Goal: Information Seeking & Learning: Compare options

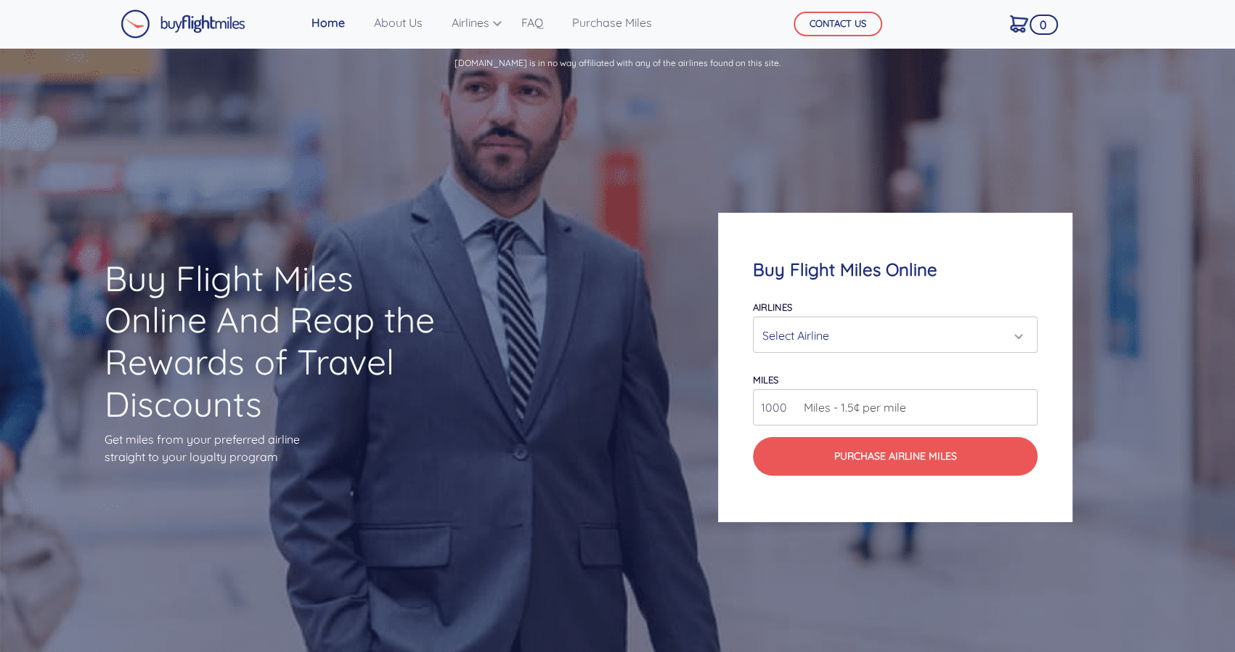
click at [956, 411] on input "1000" at bounding box center [895, 407] width 285 height 36
click at [1019, 332] on div "Select Airline" at bounding box center [890, 336] width 257 height 28
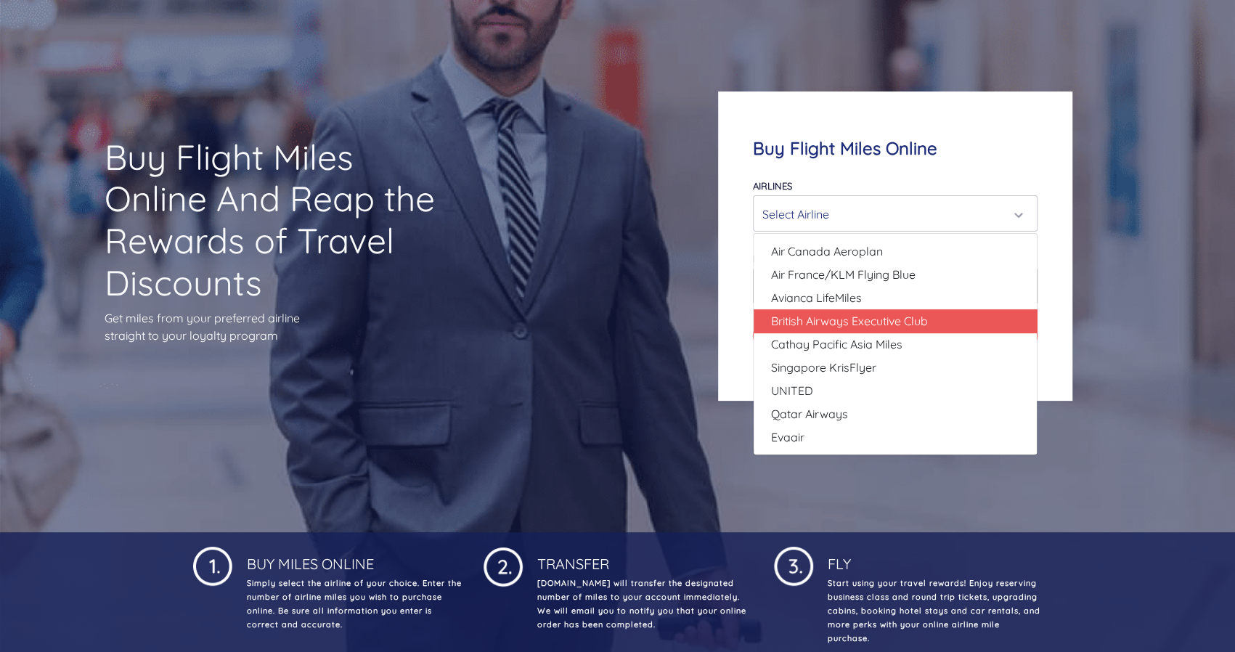
scroll to position [73, 0]
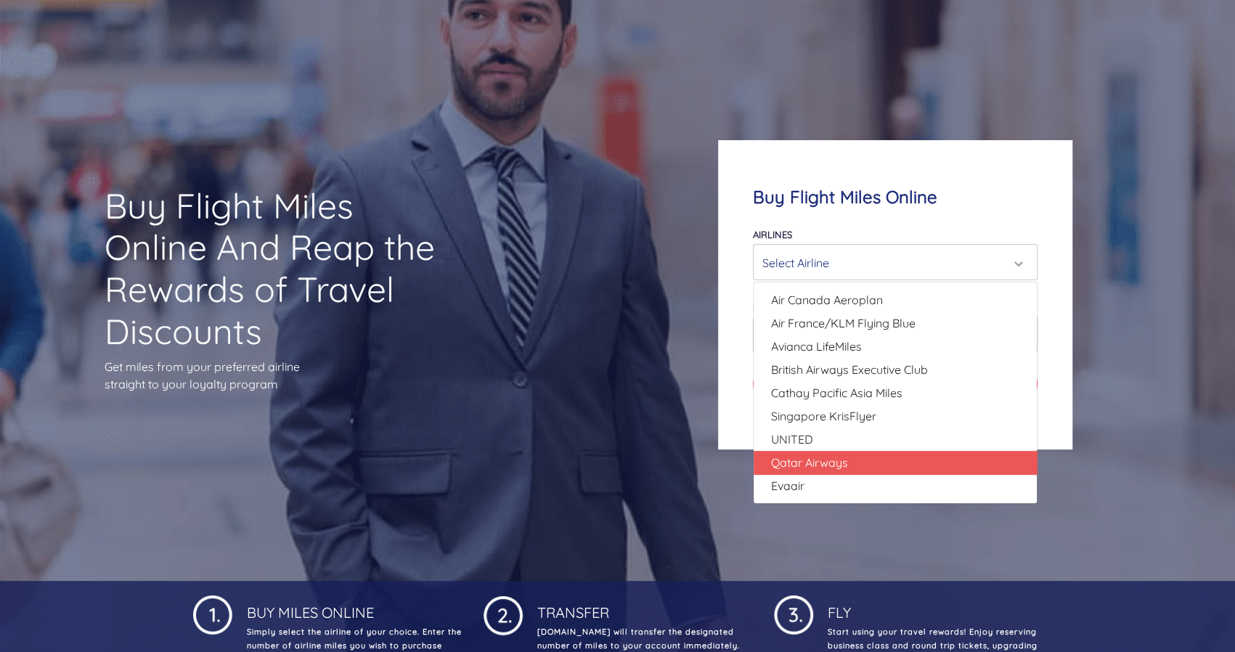
click at [861, 459] on link "Qatar Airways" at bounding box center [895, 462] width 283 height 23
select select "Qatar Airways"
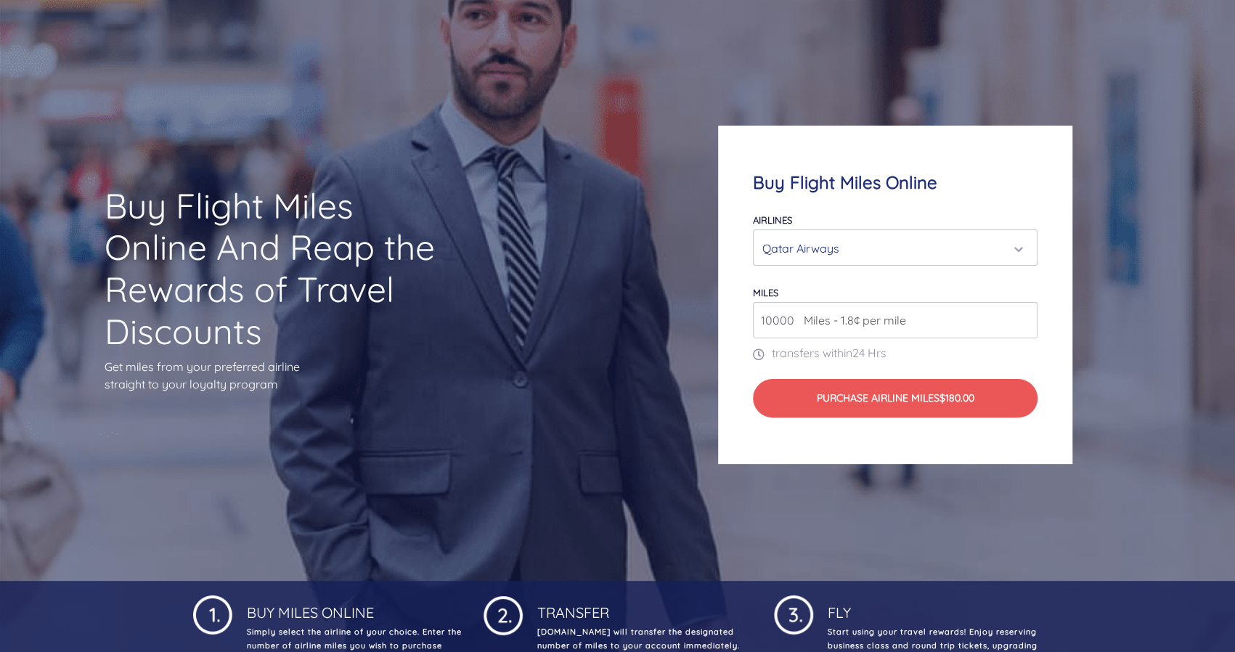
drag, startPoint x: 791, startPoint y: 321, endPoint x: 735, endPoint y: 319, distance: 56.7
click at [735, 319] on div "Buy Flight Miles Online Airlines Air Canada Aeroplan Air France/KLM Flying Blue…" at bounding box center [895, 295] width 354 height 338
click at [964, 354] on p "transfers within 24 Hrs" at bounding box center [895, 352] width 285 height 17
drag, startPoint x: 794, startPoint y: 322, endPoint x: 771, endPoint y: 325, distance: 23.4
click at [771, 325] on input "88.000" at bounding box center [895, 320] width 285 height 36
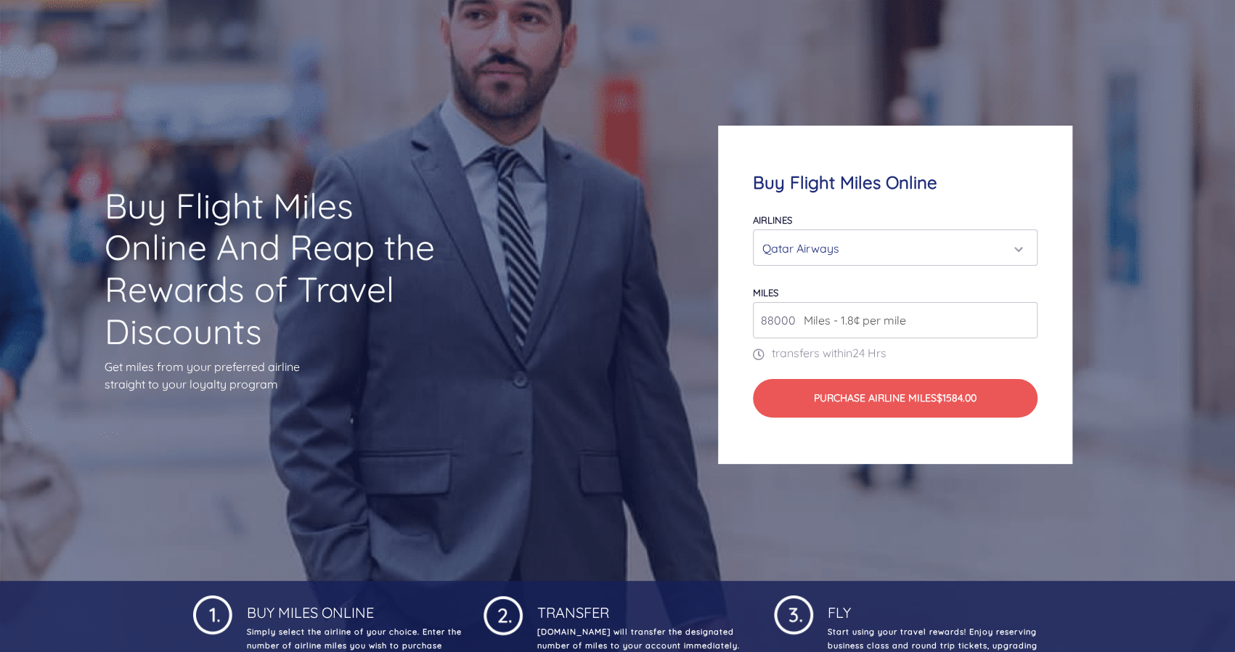
click at [959, 311] on input "88000" at bounding box center [895, 320] width 285 height 36
type input "88000"
click at [1015, 245] on div "Qatar Airways" at bounding box center [890, 249] width 257 height 28
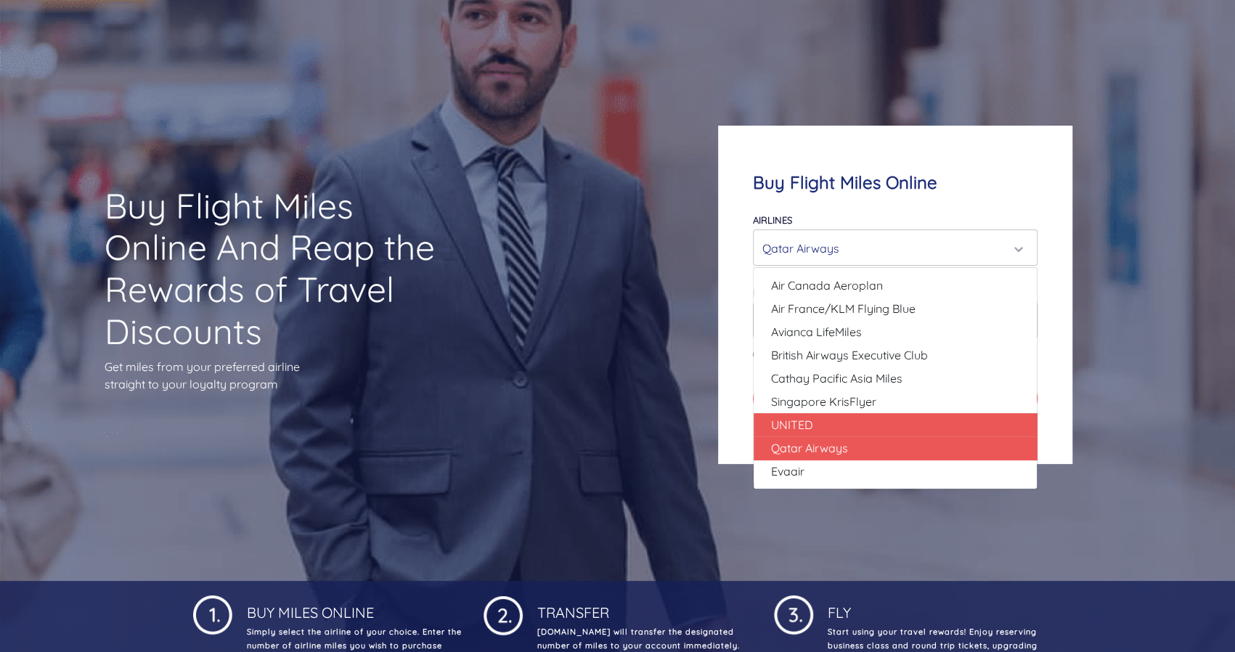
click at [940, 425] on link "UNITED" at bounding box center [895, 424] width 283 height 23
select select "UNITED"
type input "80000"
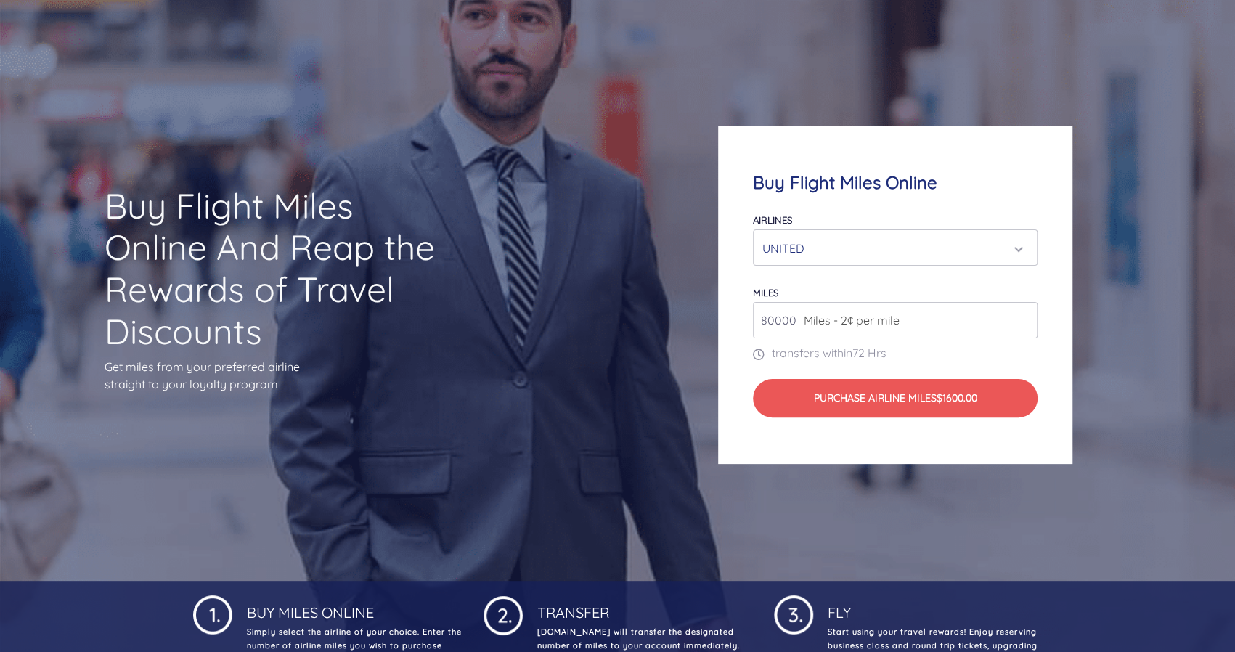
click at [1014, 243] on div "UNITED" at bounding box center [890, 249] width 257 height 28
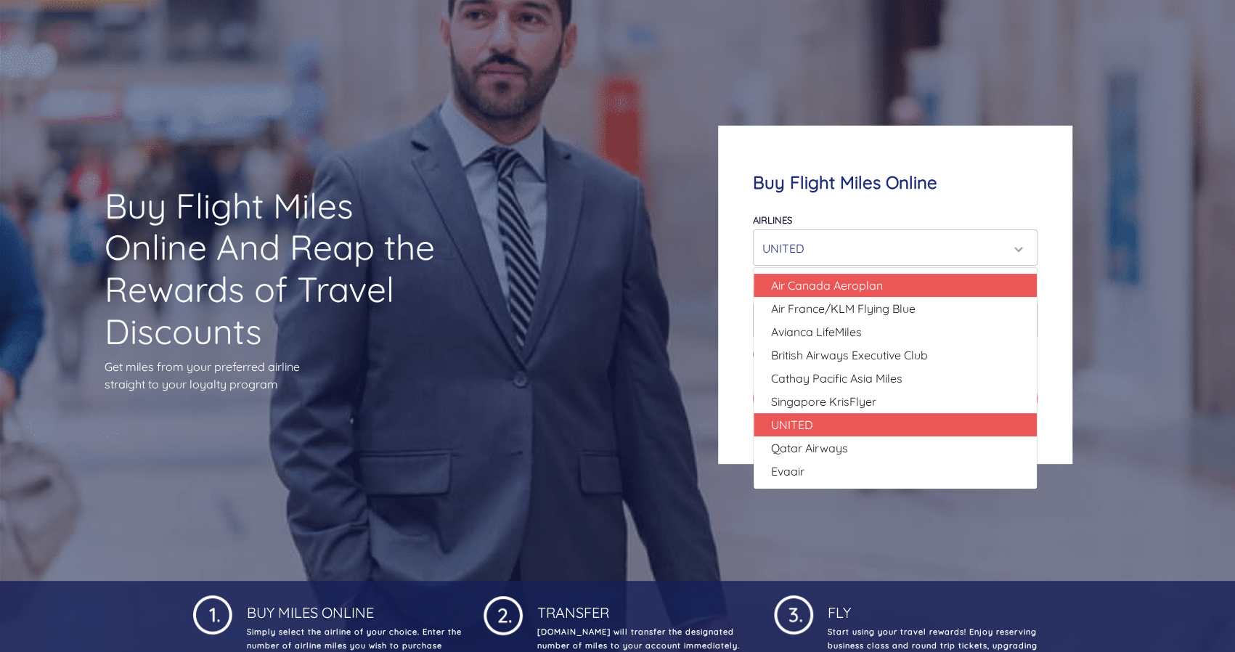
click at [980, 287] on link "Air Canada Aeroplan" at bounding box center [895, 285] width 283 height 23
select select "Air Canada Aeroplan"
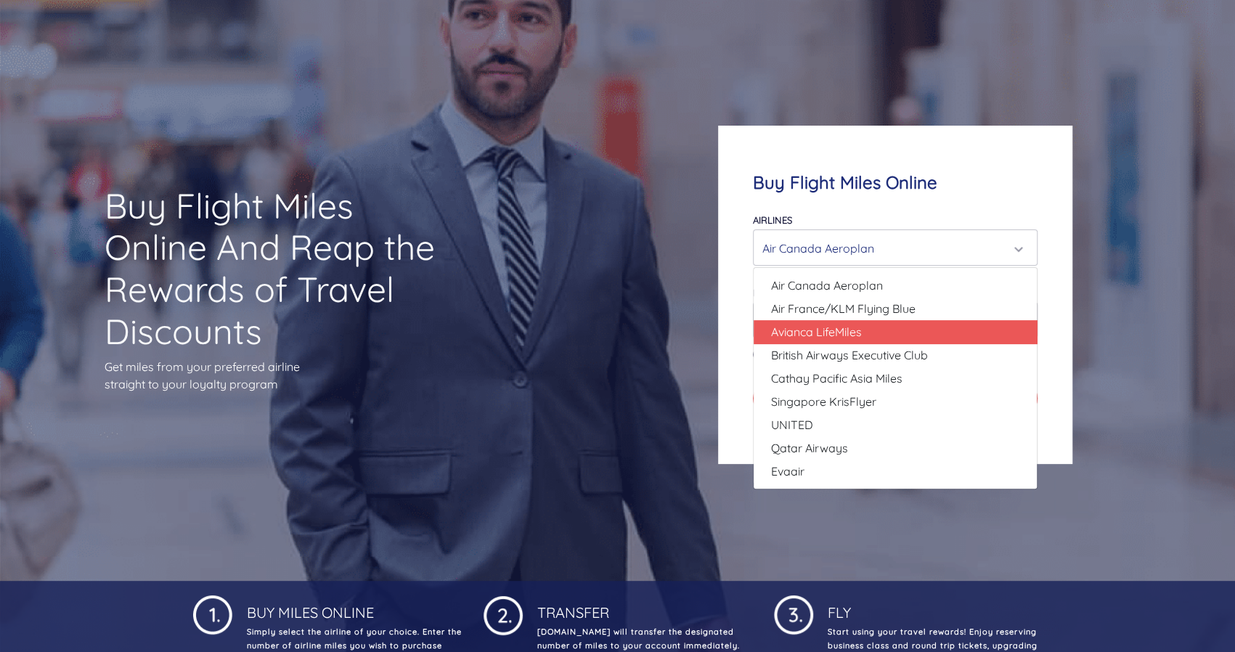
select select "Avianca LifeMiles"
type input "49000"
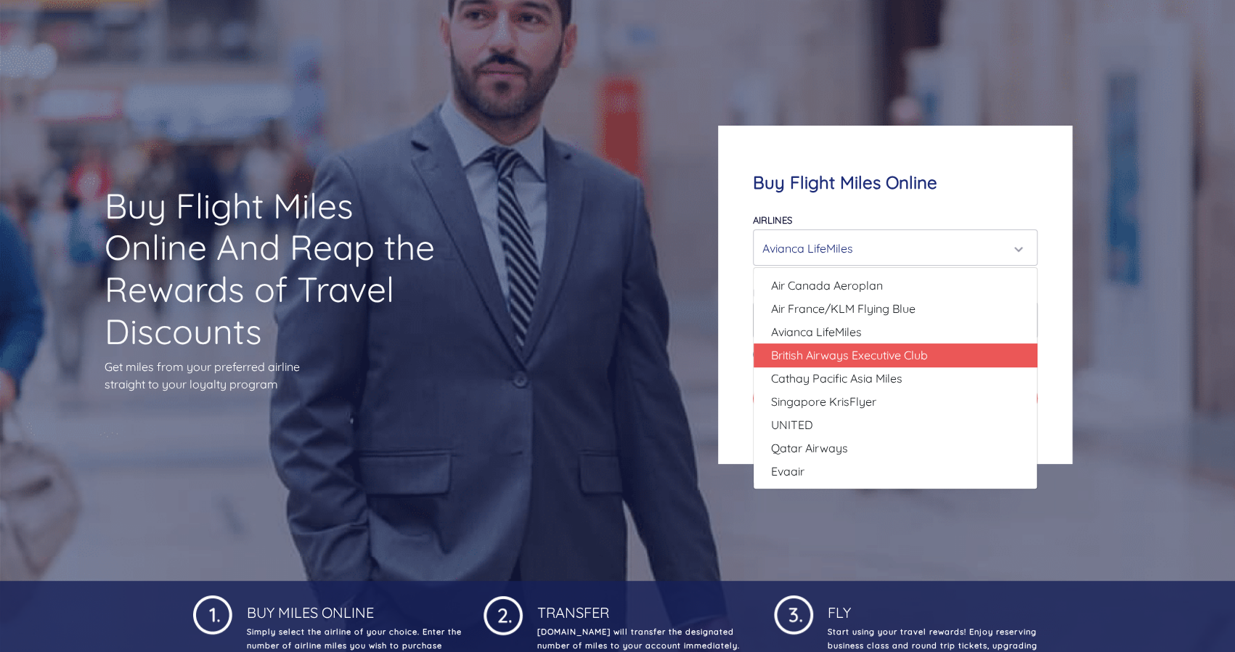
select select "British Airways Executive Club"
type input "80000"
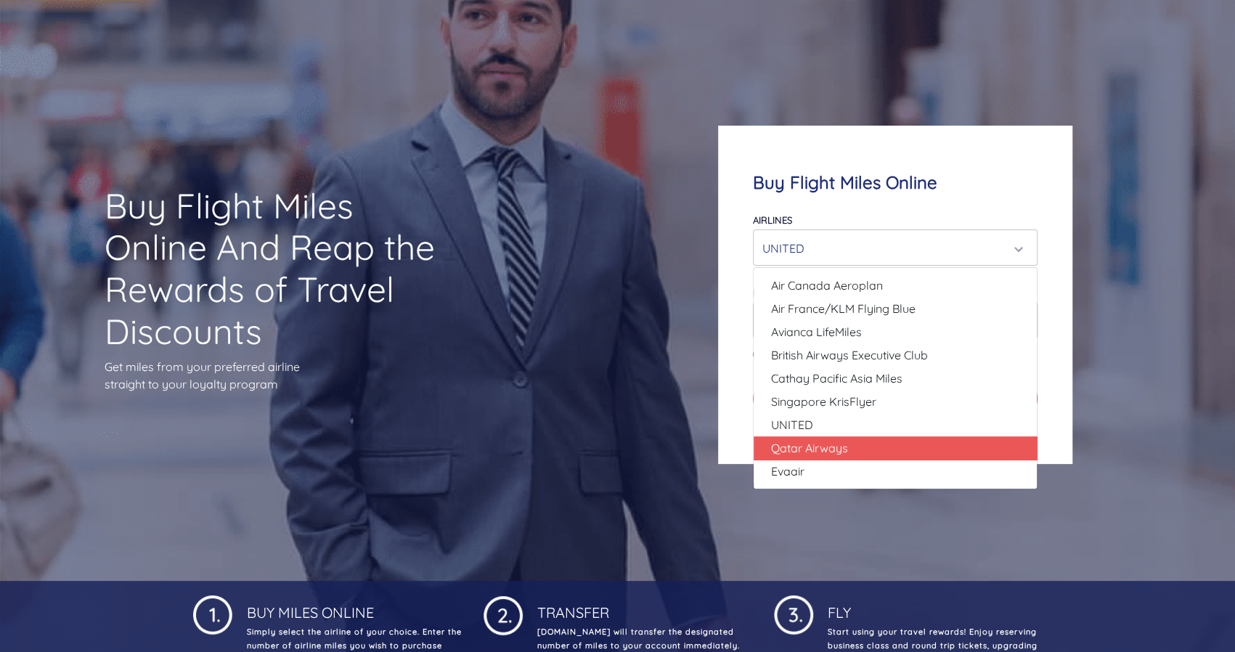
select select "Qatar Airways"
type input "10000"
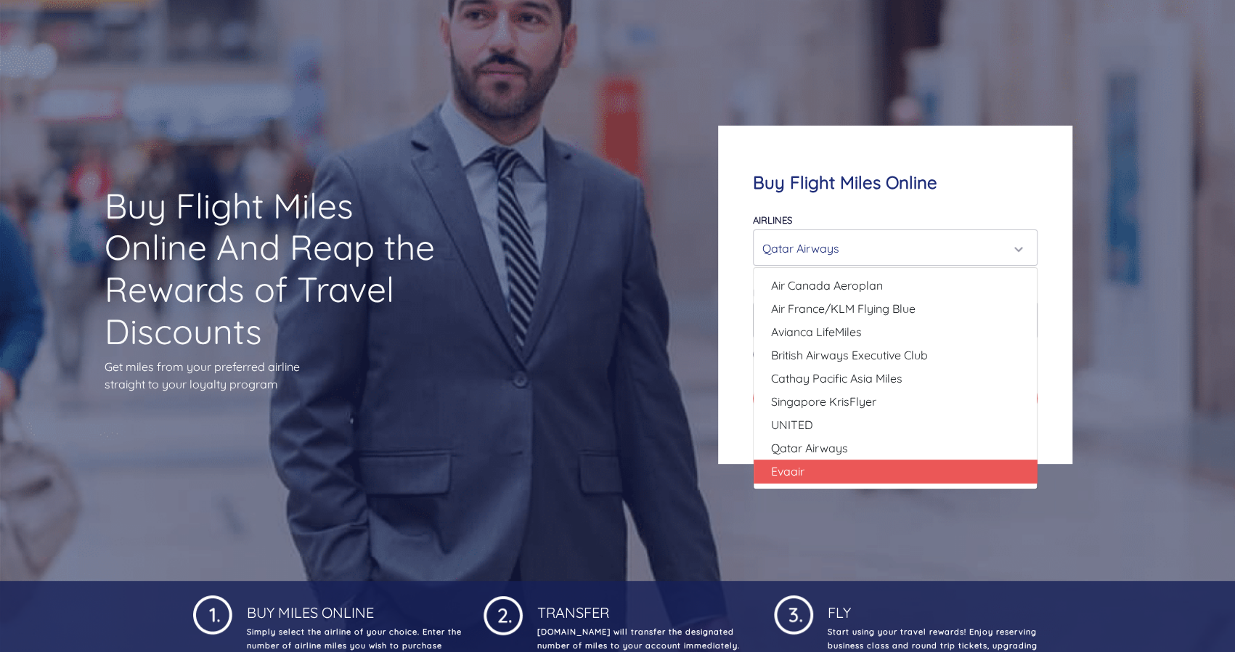
select select "Evaair"
type input "50000"
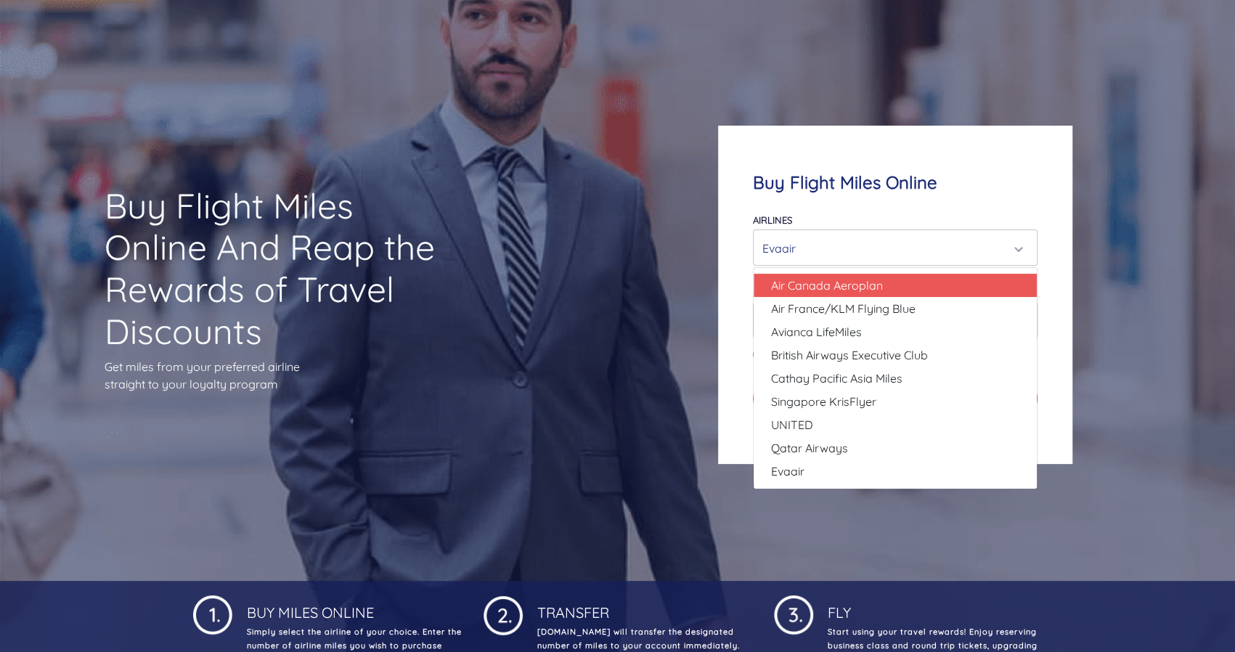
select select "Air Canada Aeroplan"
type input "80000"
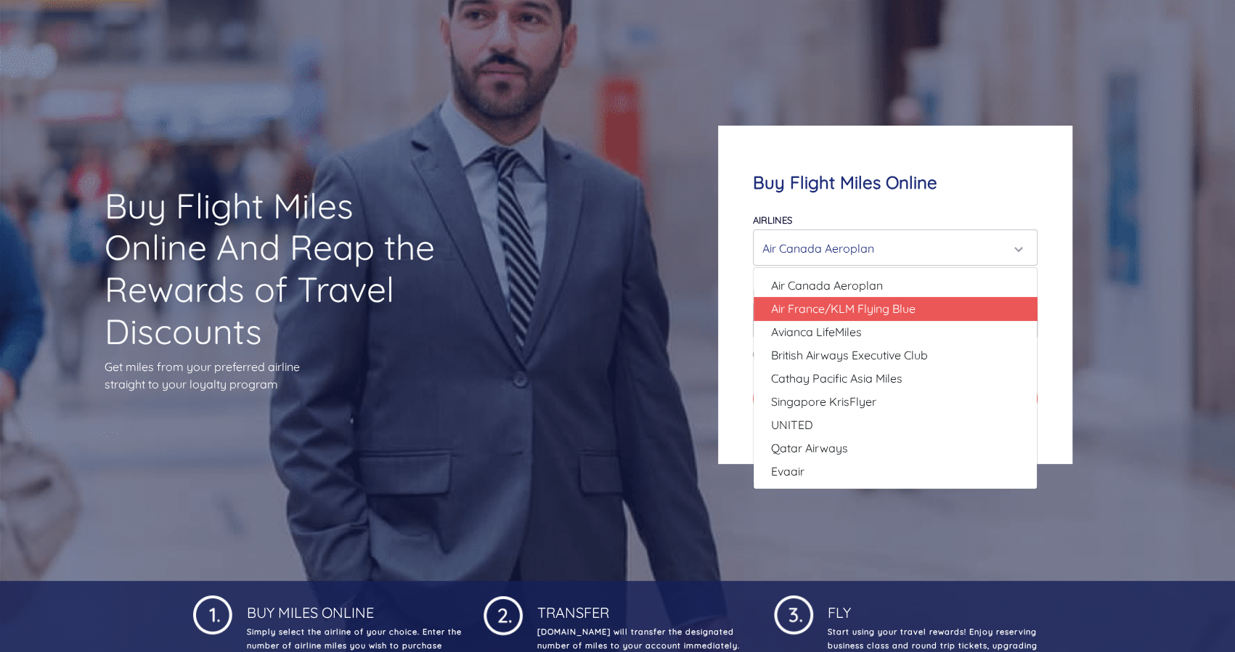
select select "Air France/KLM Flying Blue"
type input "49000"
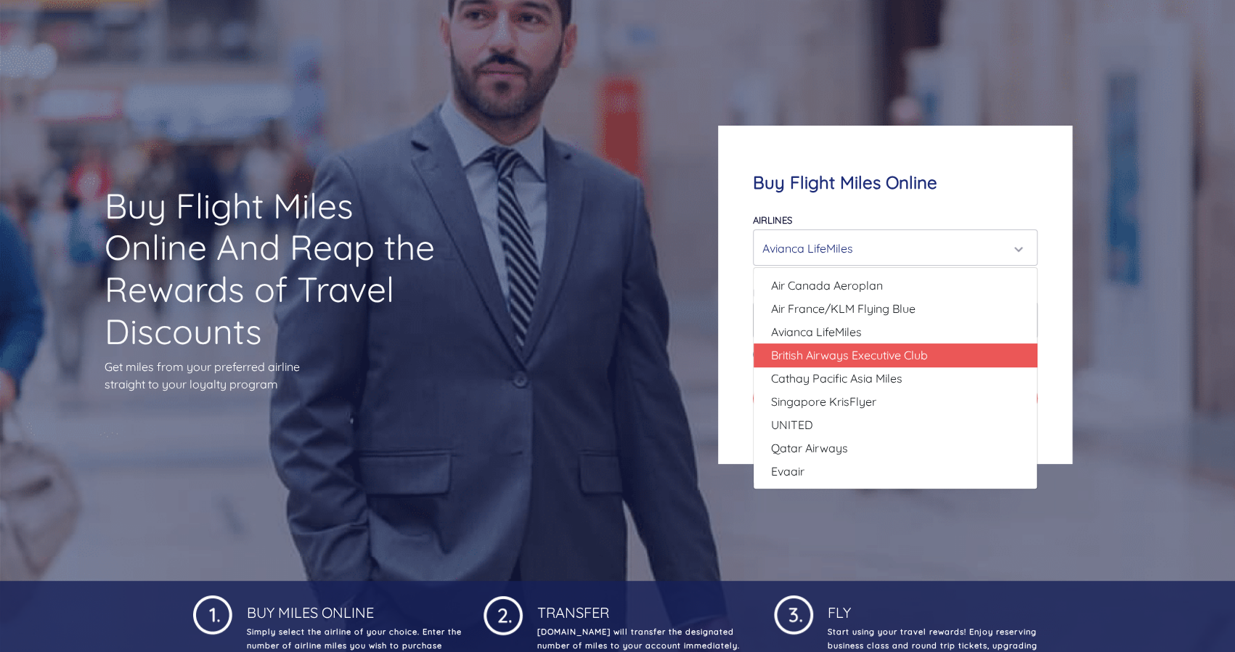
select select "British Airways Executive Club"
type input "80000"
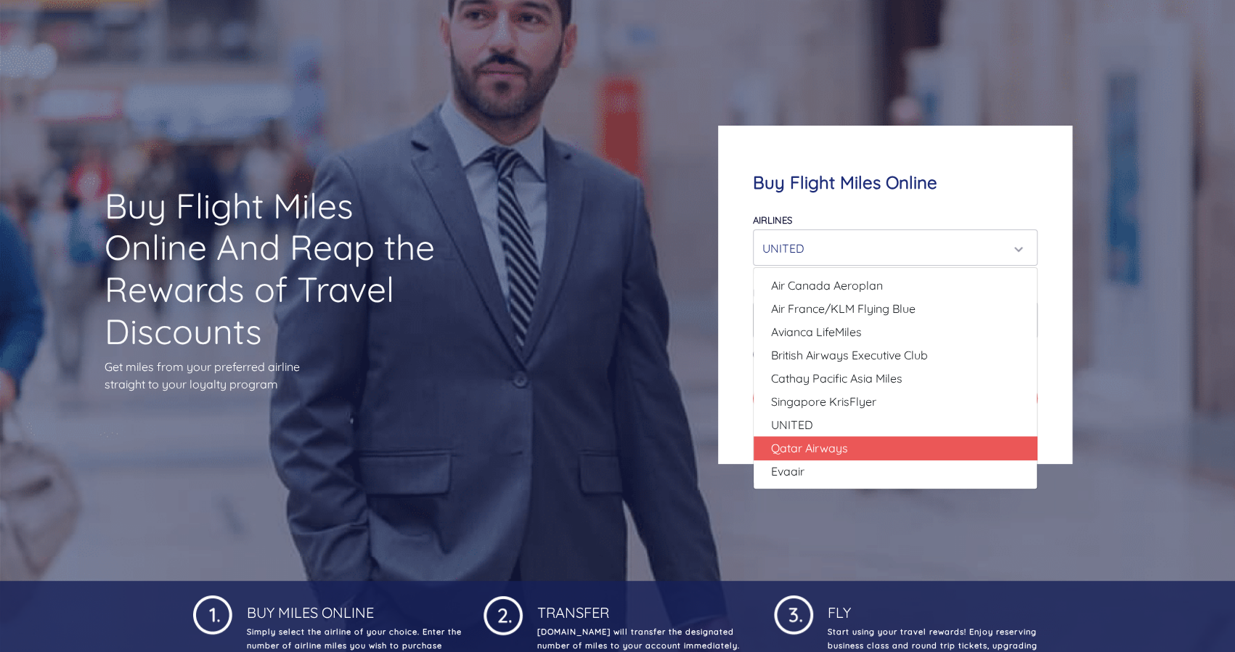
select select "Qatar Airways"
type input "10000"
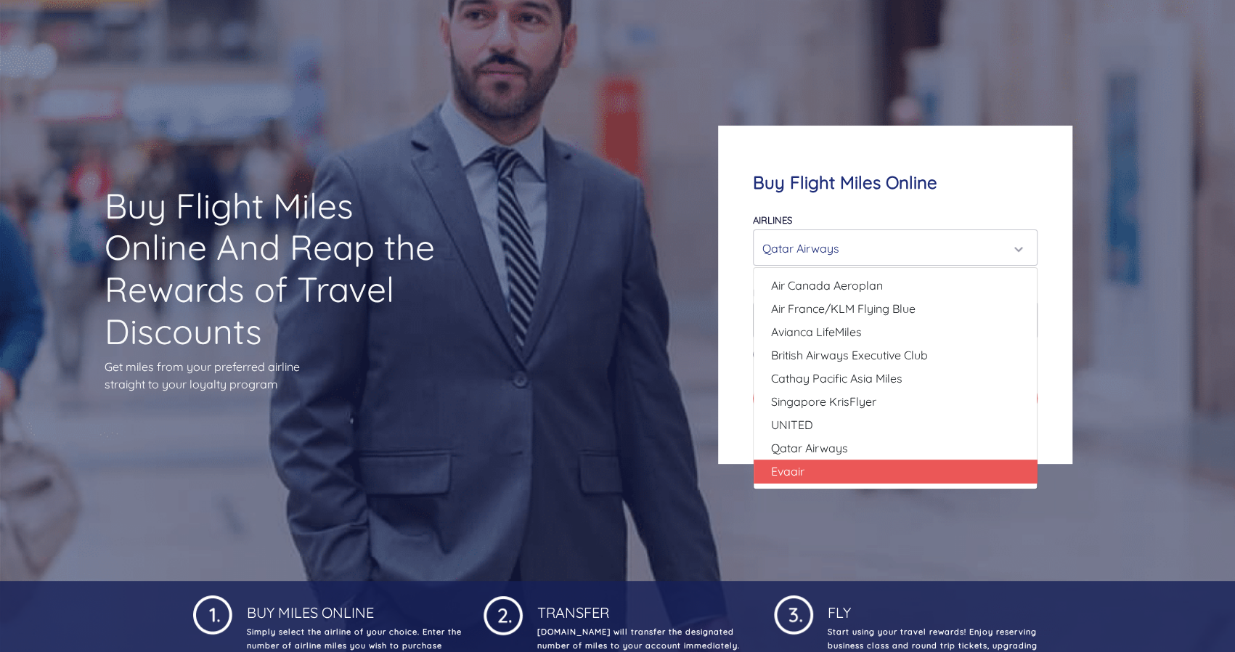
select select "Evaair"
type input "50000"
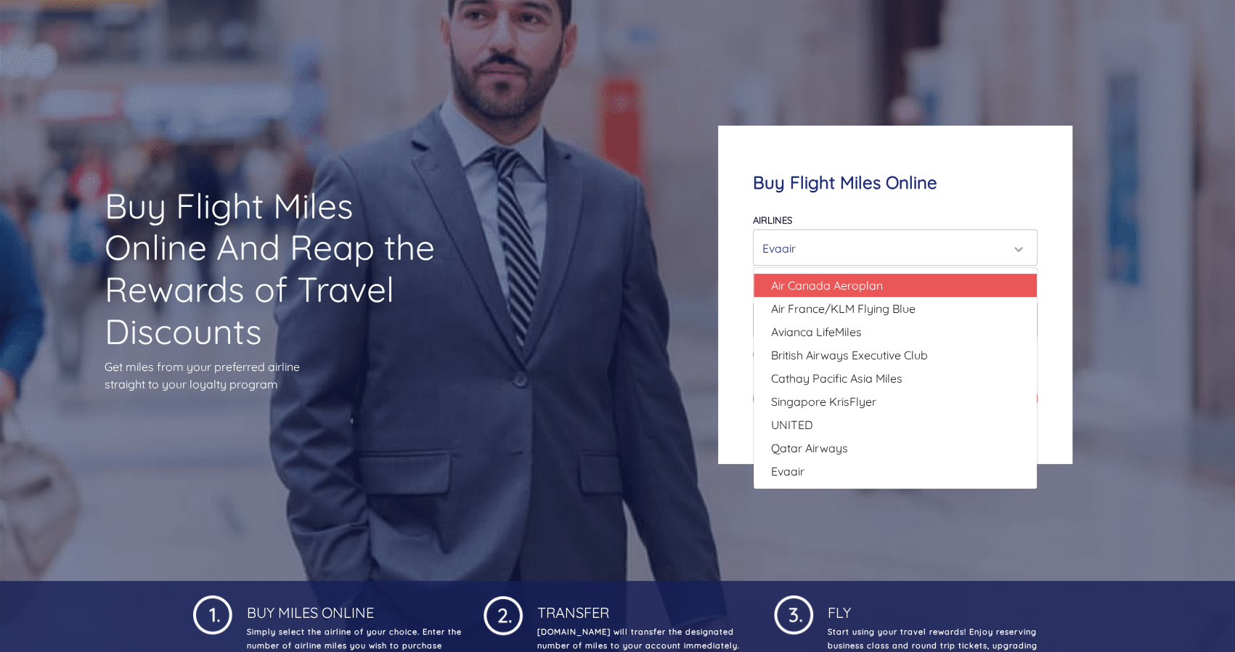
select select "Air Canada Aeroplan"
type input "80000"
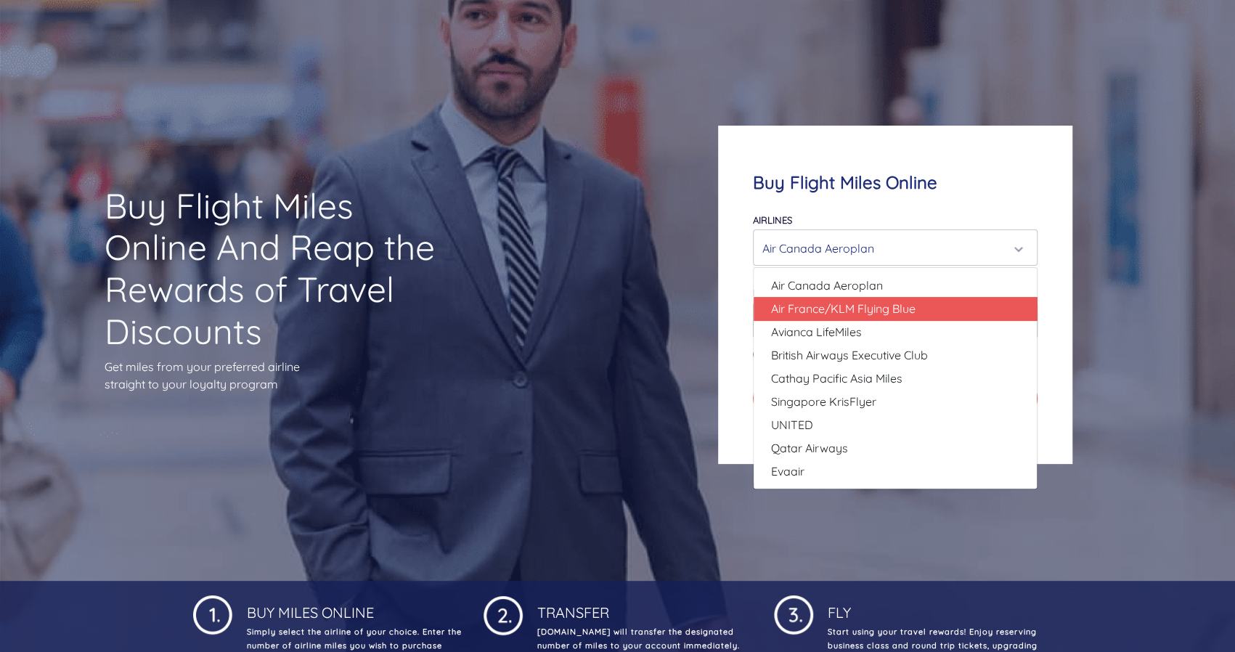
select select "Air France/KLM Flying Blue"
type input "49000"
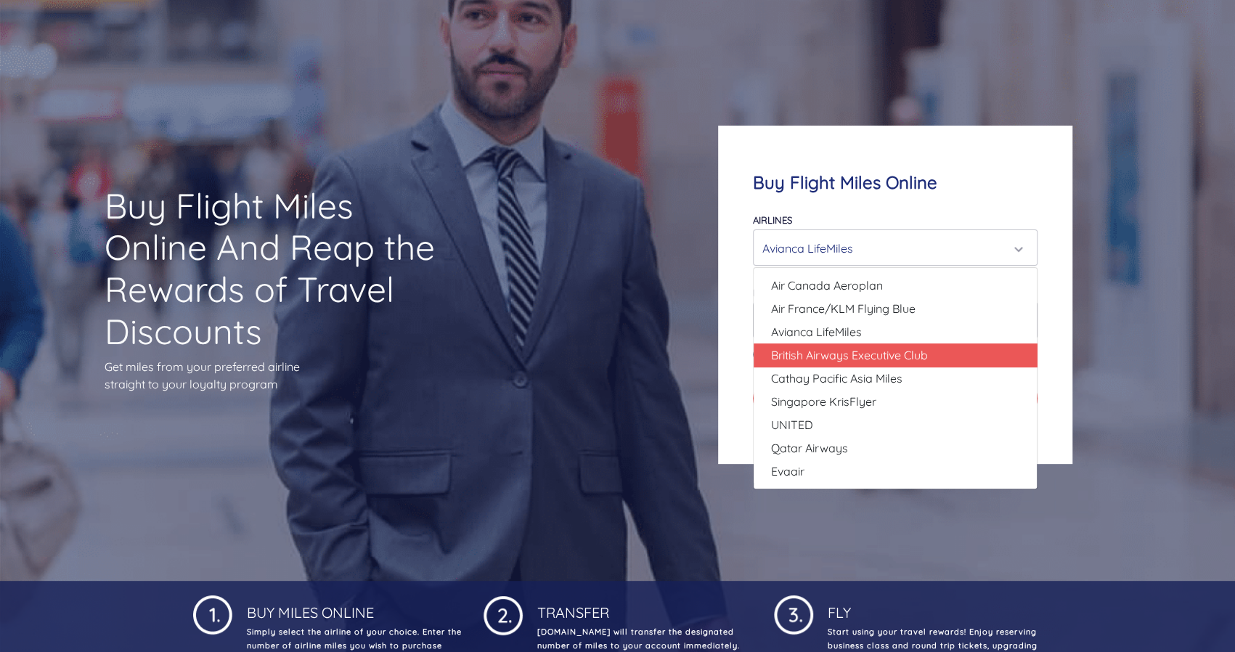
select select "British Airways Executive Club"
type input "80000"
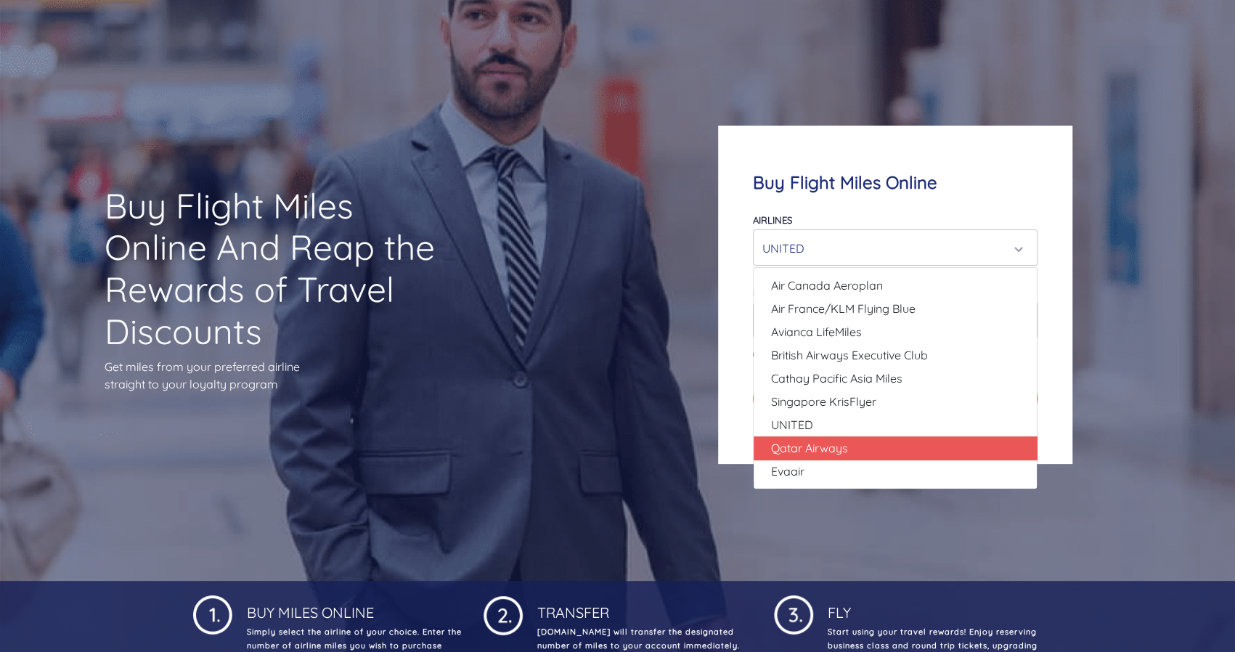
select select "Qatar Airways"
type input "10000"
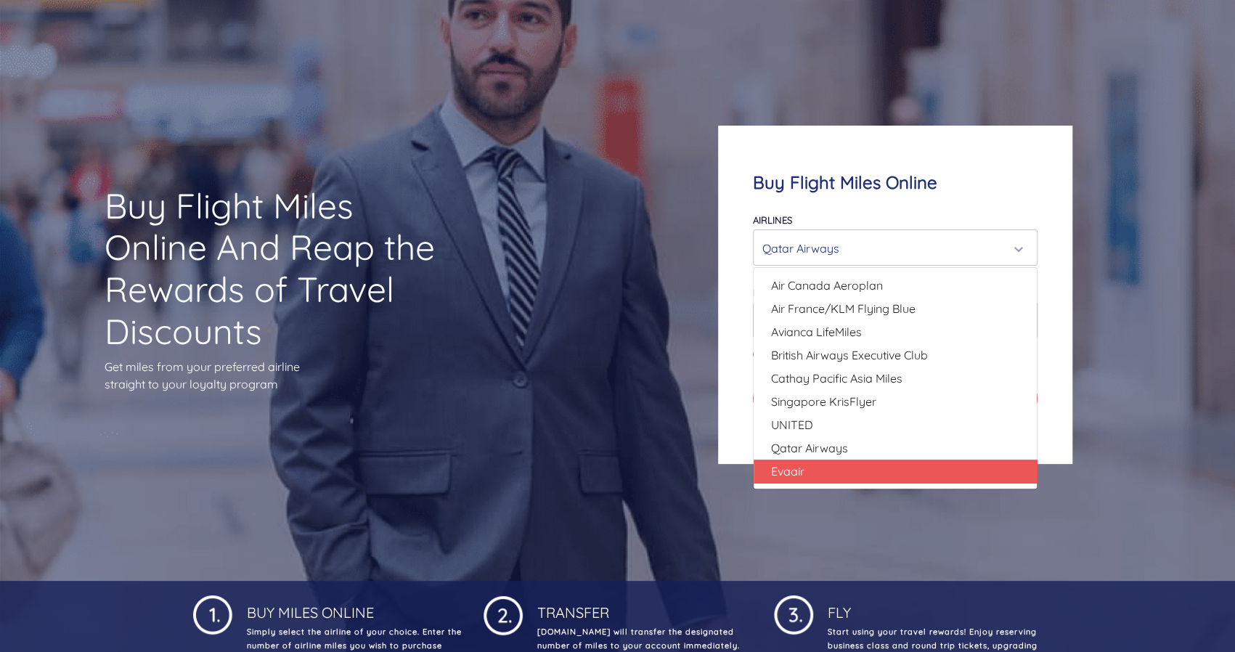
select select "Evaair"
type input "50000"
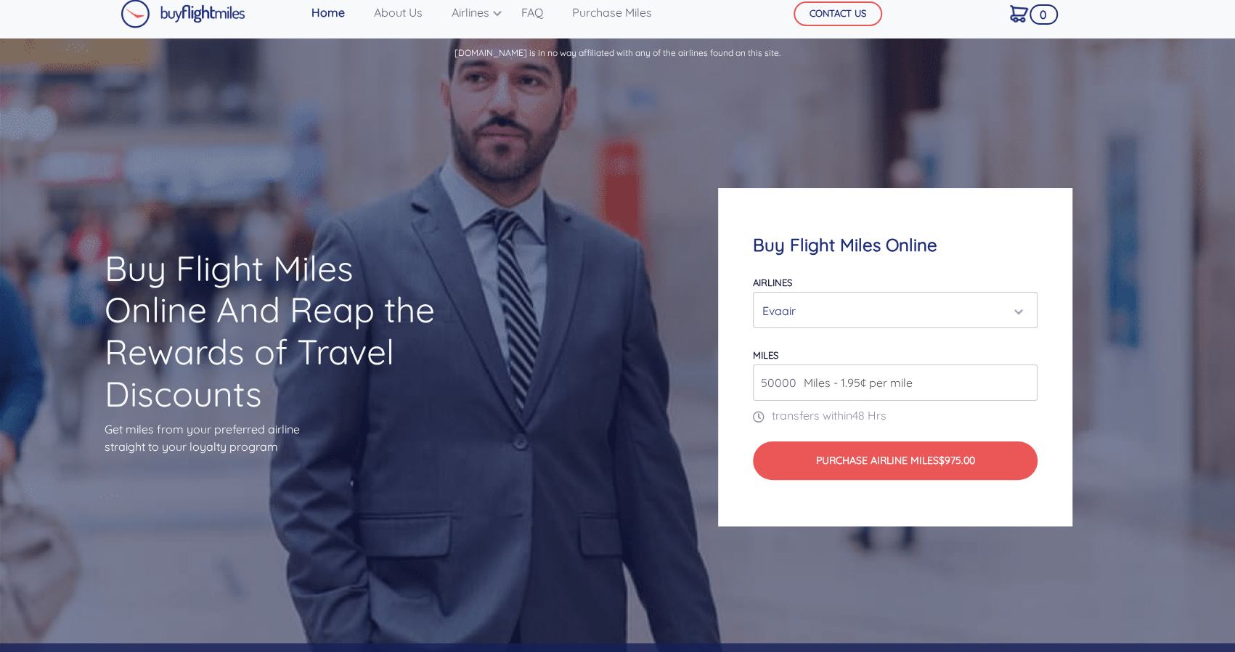
scroll to position [0, 0]
